Goal: Navigation & Orientation: Find specific page/section

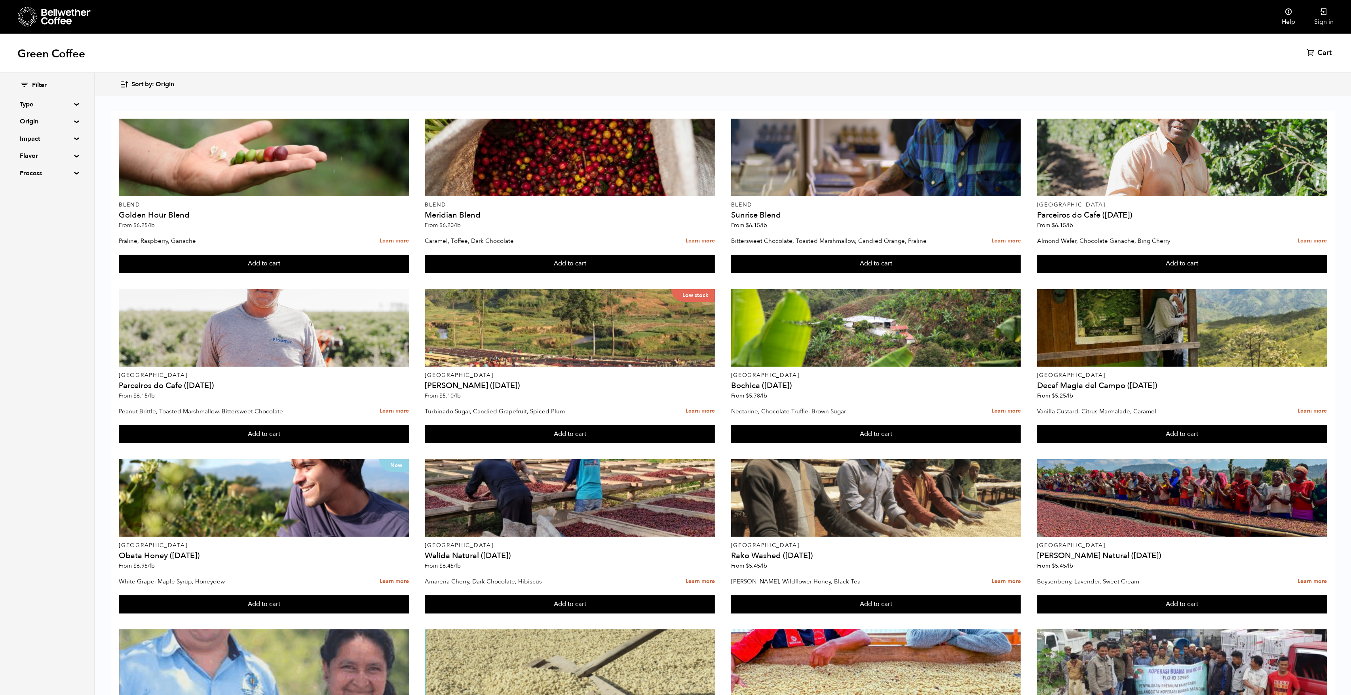
click at [32, 124] on summary "Origin" at bounding box center [47, 122] width 55 height 10
click at [23, 212] on input "[GEOGRAPHIC_DATA]" at bounding box center [23, 211] width 7 height 7
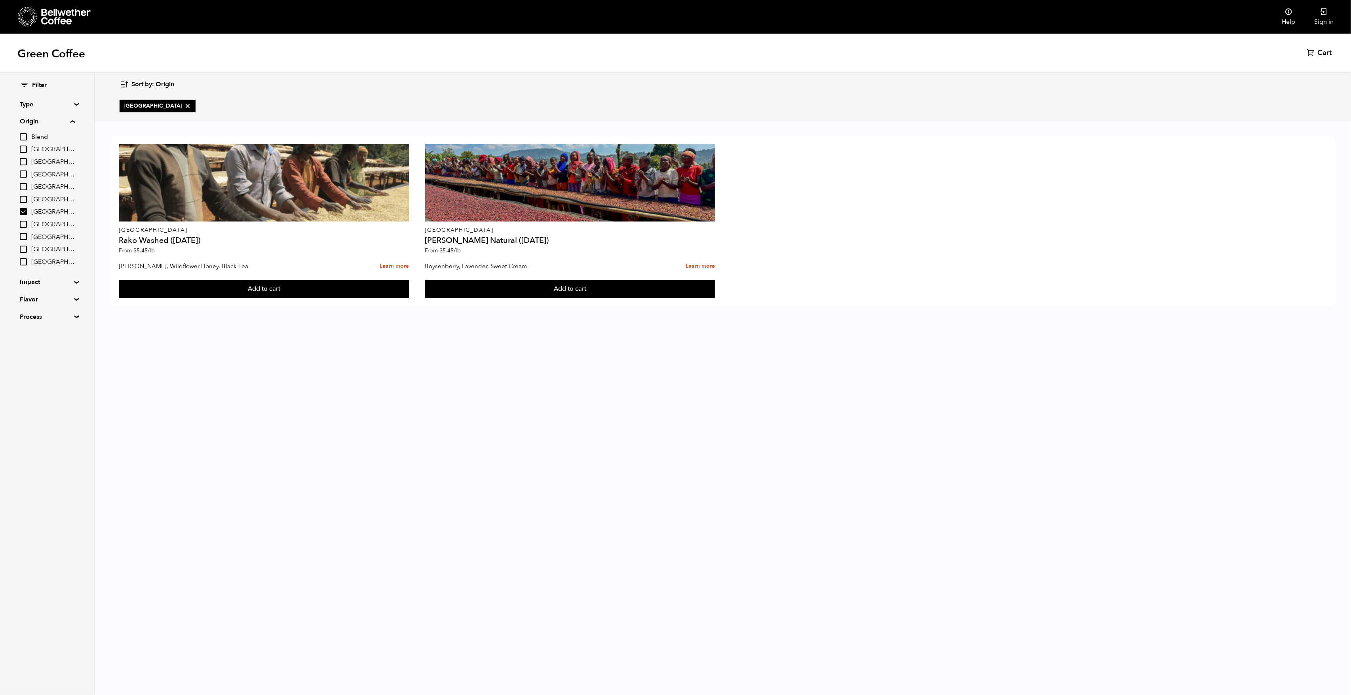
click at [24, 212] on input "[GEOGRAPHIC_DATA]" at bounding box center [23, 211] width 7 height 7
checkbox input "false"
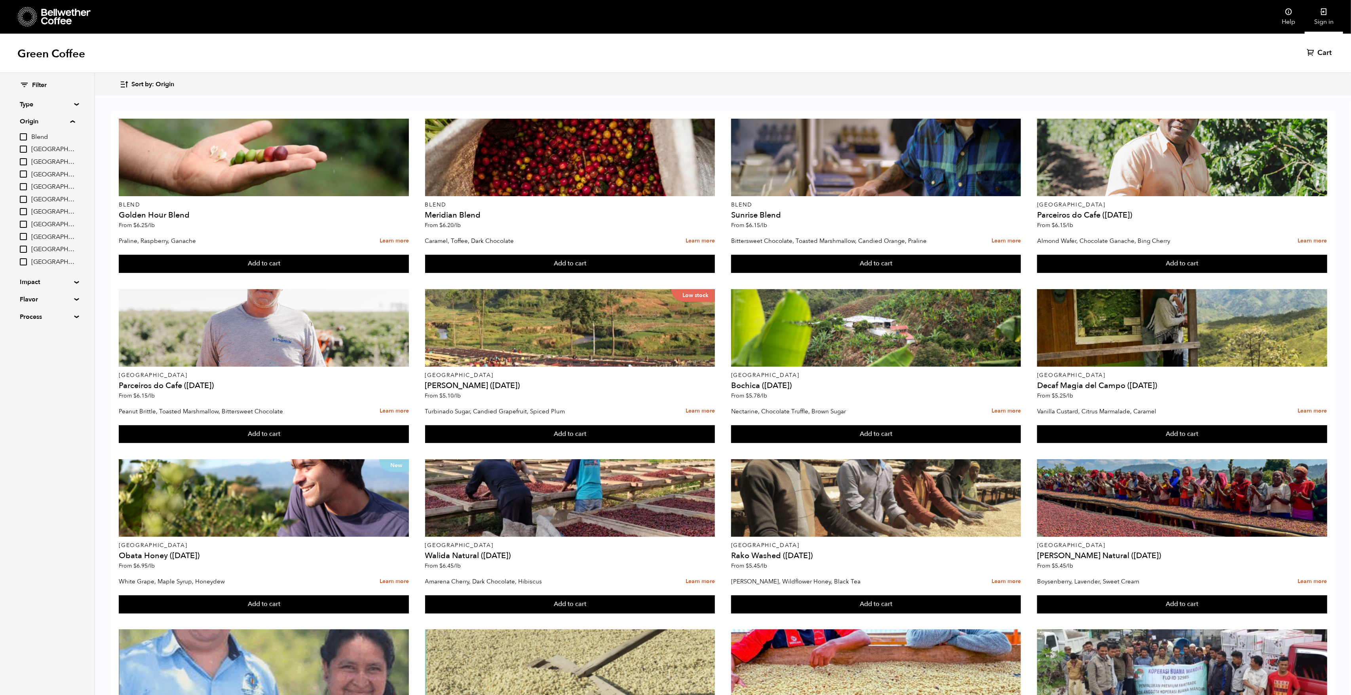
click at [1326, 22] on link "Sign in" at bounding box center [1324, 17] width 38 height 34
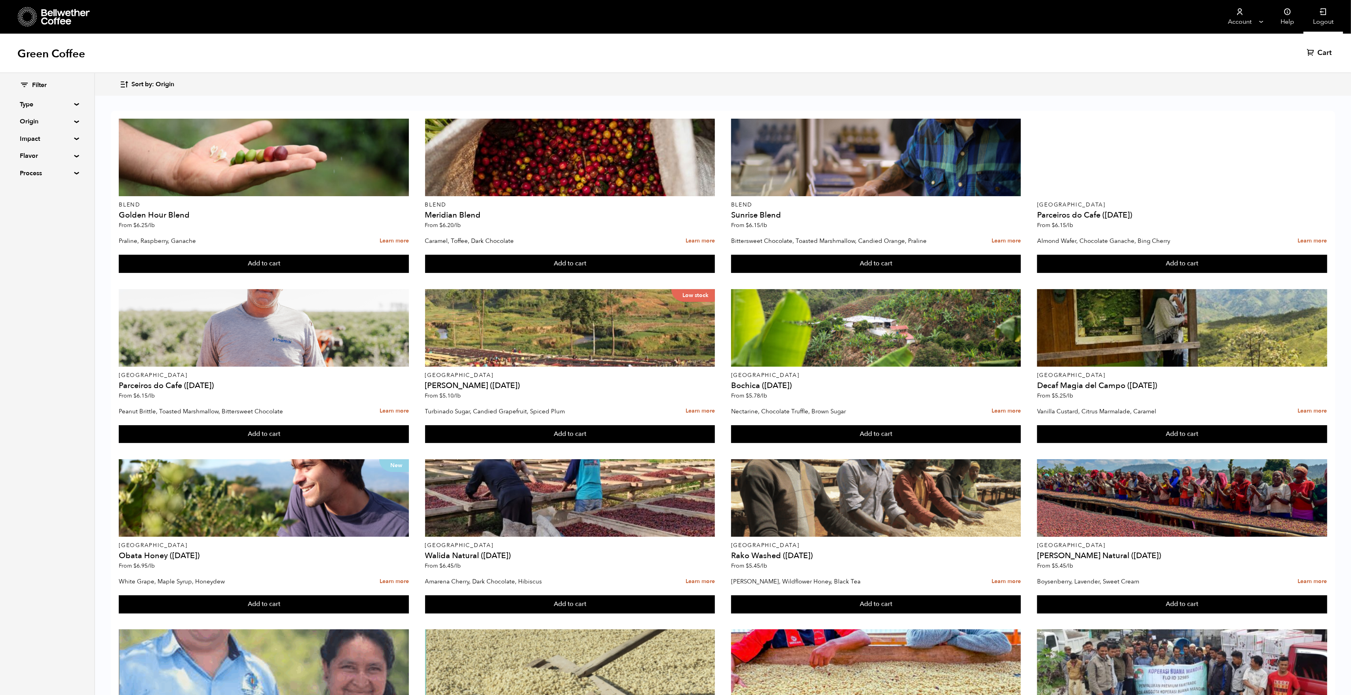
click at [1325, 18] on link "Logout" at bounding box center [1323, 17] width 40 height 34
click at [1307, 21] on link "Sign in" at bounding box center [1324, 17] width 38 height 34
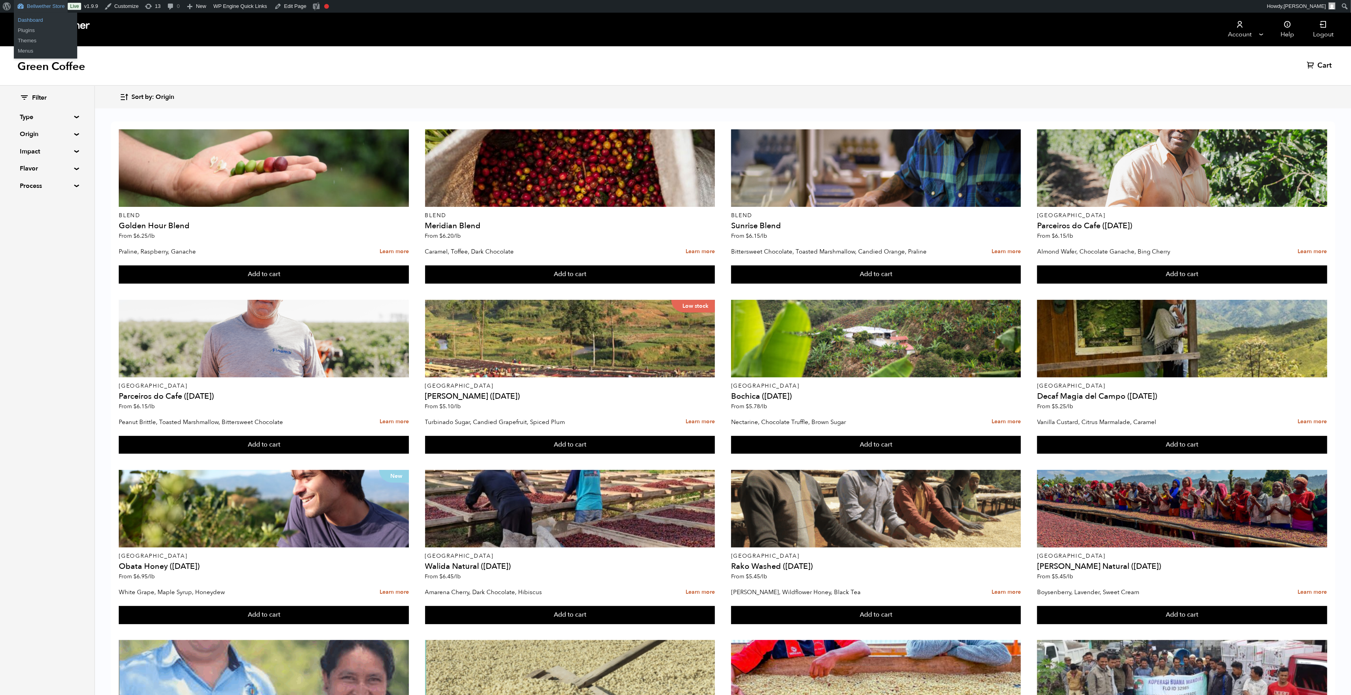
click at [32, 17] on link "Dashboard" at bounding box center [45, 20] width 63 height 10
